Goal: Task Accomplishment & Management: Complete application form

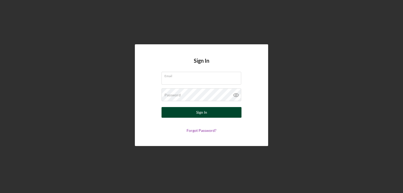
type input "elisa@thomaslawtx.com"
click at [233, 115] on button "Sign In" at bounding box center [202, 112] width 80 height 11
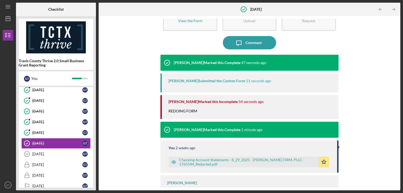
scroll to position [41, 0]
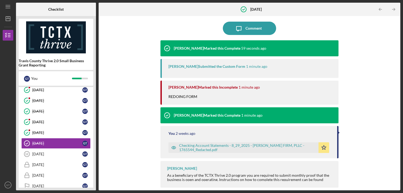
click at [261, 171] on div "Yeraldin Yordi As a beneficiary of the TCTX Thrive 2.0 program you are required…" at bounding box center [250, 174] width 178 height 27
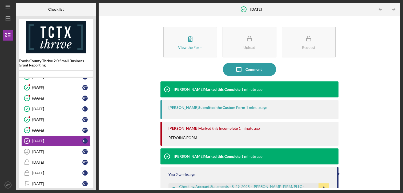
scroll to position [82, 0]
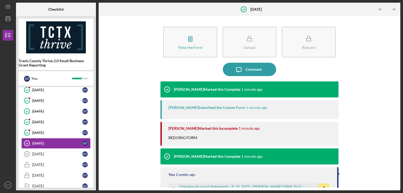
click at [191, 137] on div "REDOING FORM" at bounding box center [186, 140] width 34 height 11
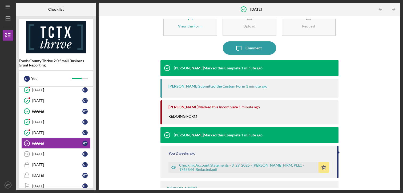
scroll to position [0, 0]
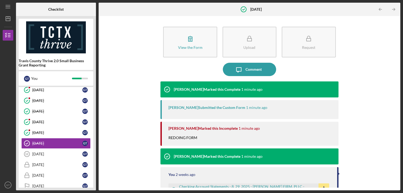
click at [126, 166] on div "View the Form Form Upload Request Icon/Message Comment [PERSON_NAME] Marked thi…" at bounding box center [249, 103] width 297 height 169
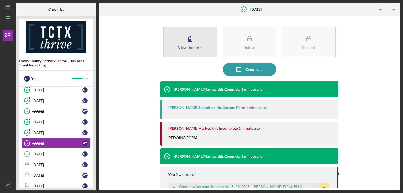
click at [195, 50] on button "View the Form Form" at bounding box center [190, 42] width 54 height 31
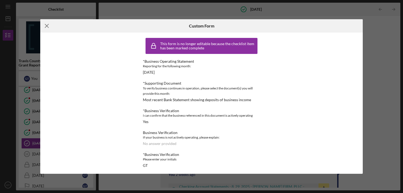
click at [45, 25] on icon "Icon/Menu Close" at bounding box center [46, 25] width 13 height 13
